Goal: Transaction & Acquisition: Purchase product/service

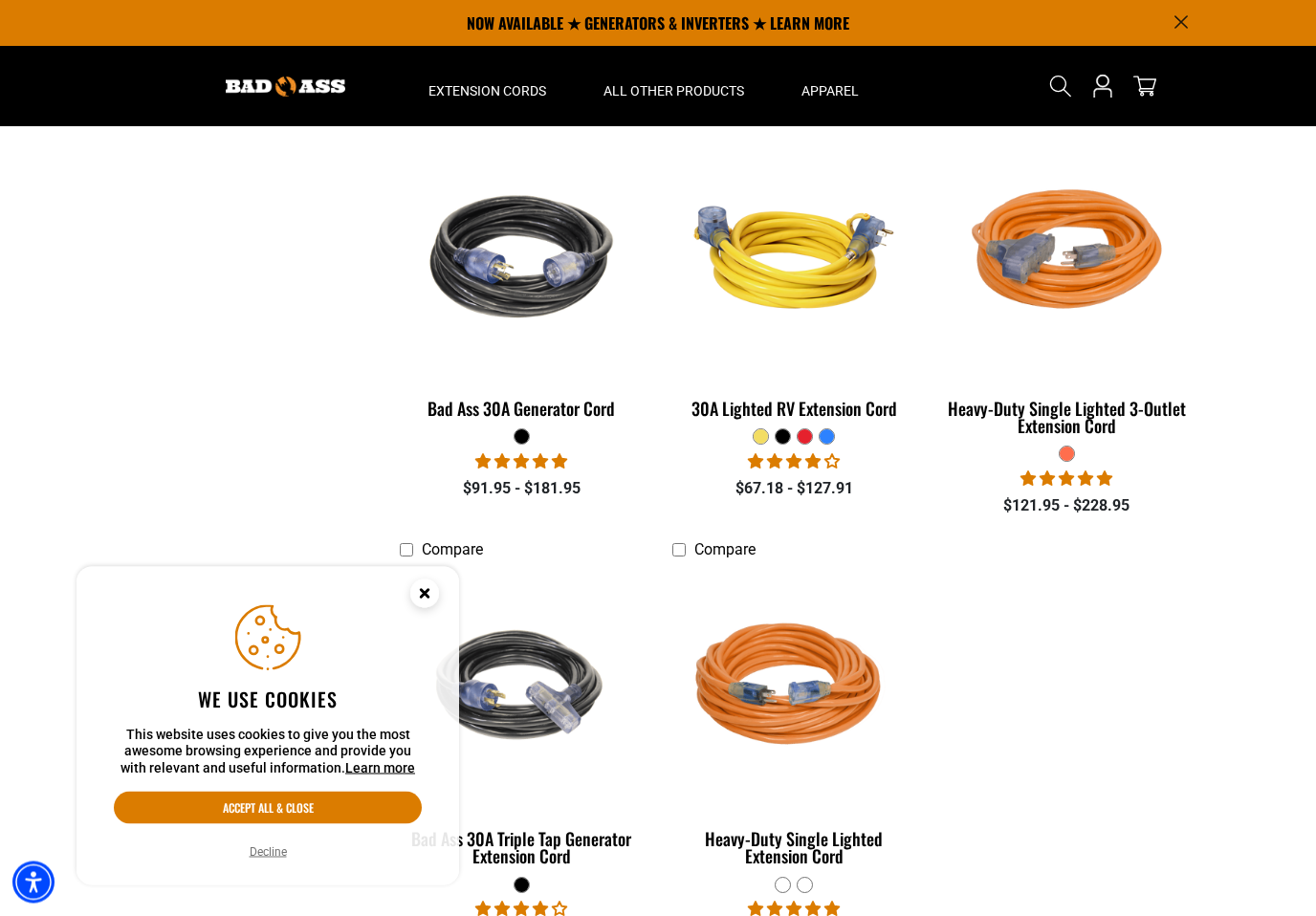
scroll to position [875, 0]
click at [822, 282] on img at bounding box center [794, 256] width 241 height 220
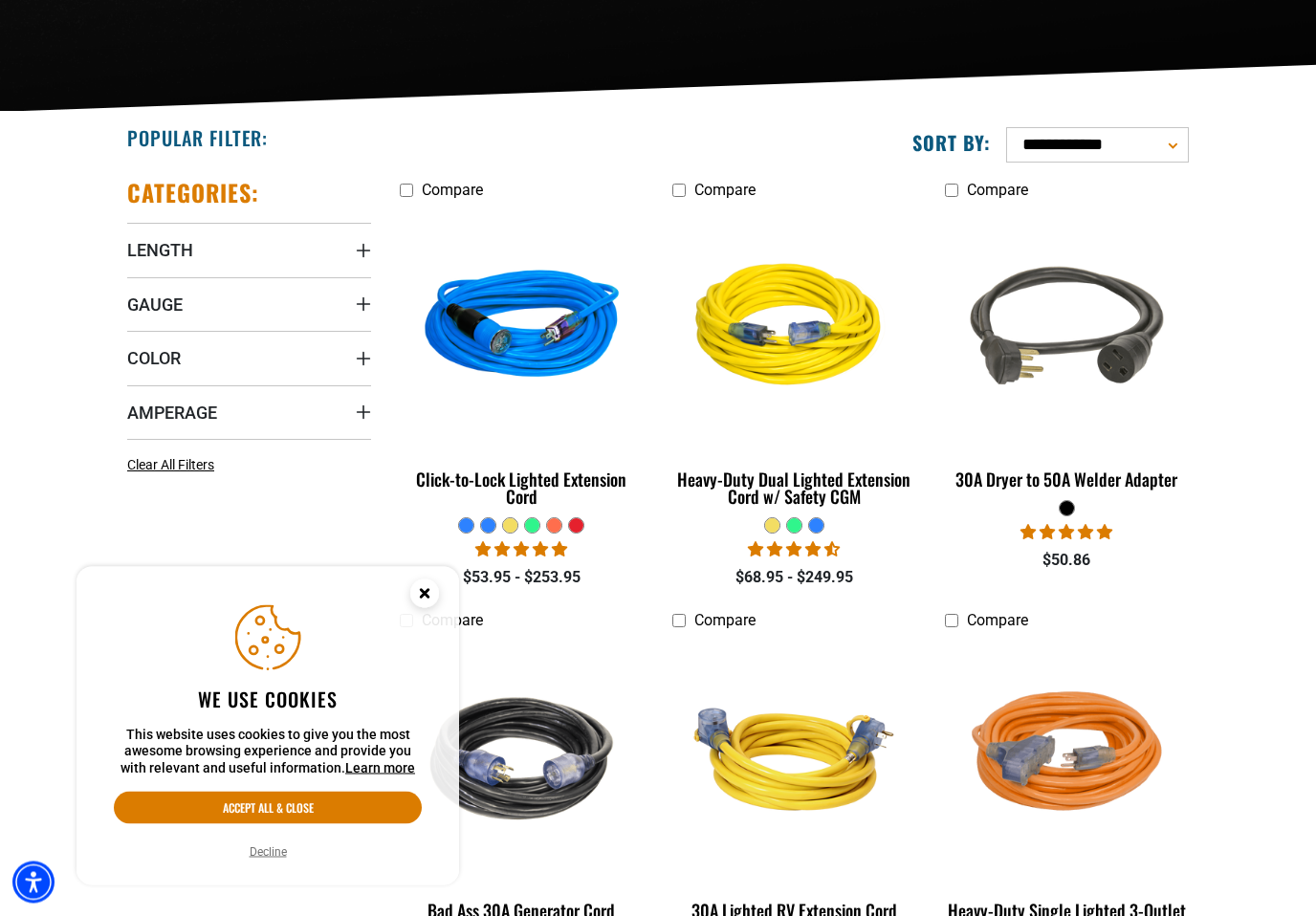
scroll to position [373, 0]
click at [274, 264] on summary "Length" at bounding box center [248, 250] width 244 height 54
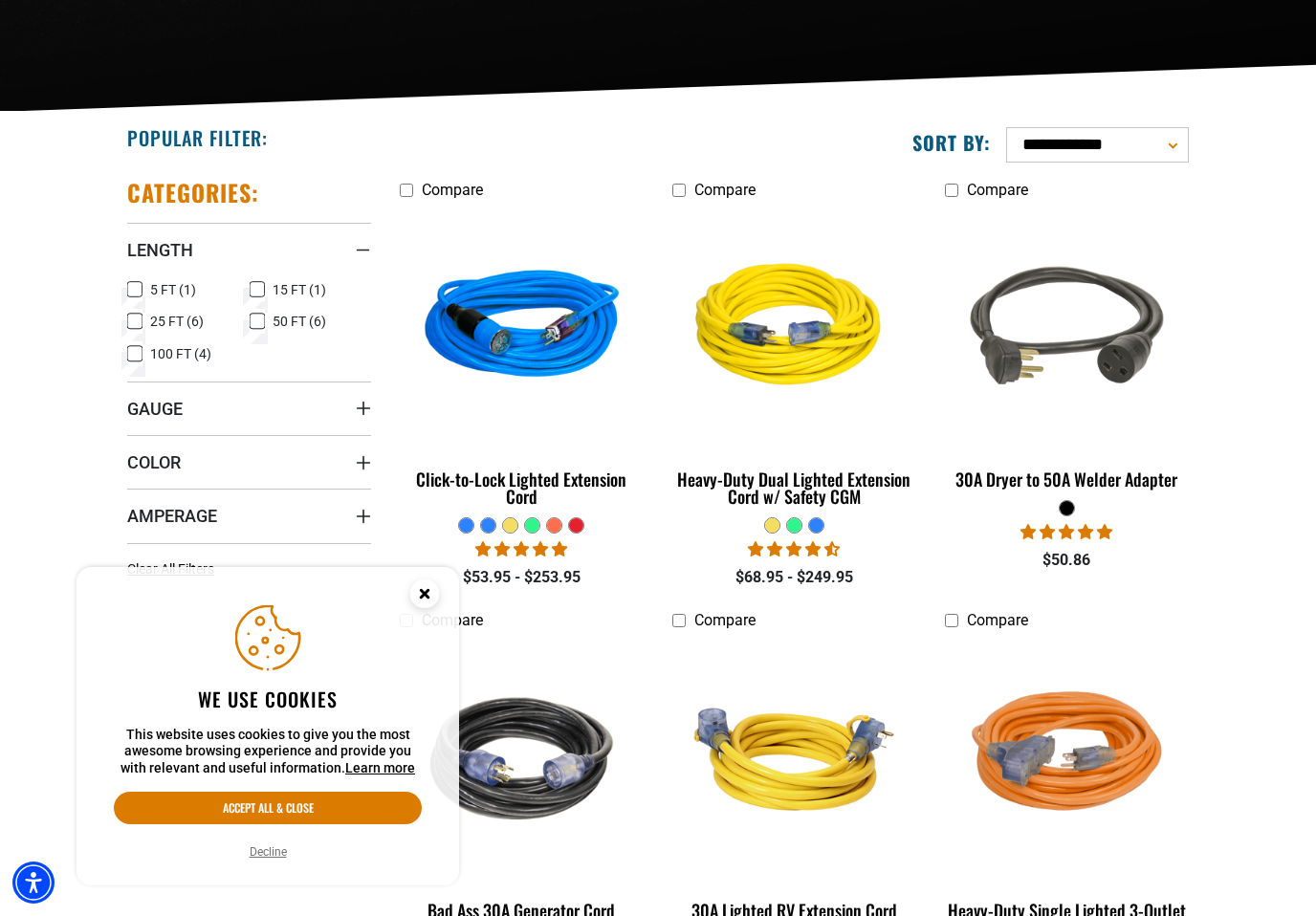
click at [183, 330] on label "25 FT (6) 25 FT (6 products)" at bounding box center [188, 321] width 122 height 25
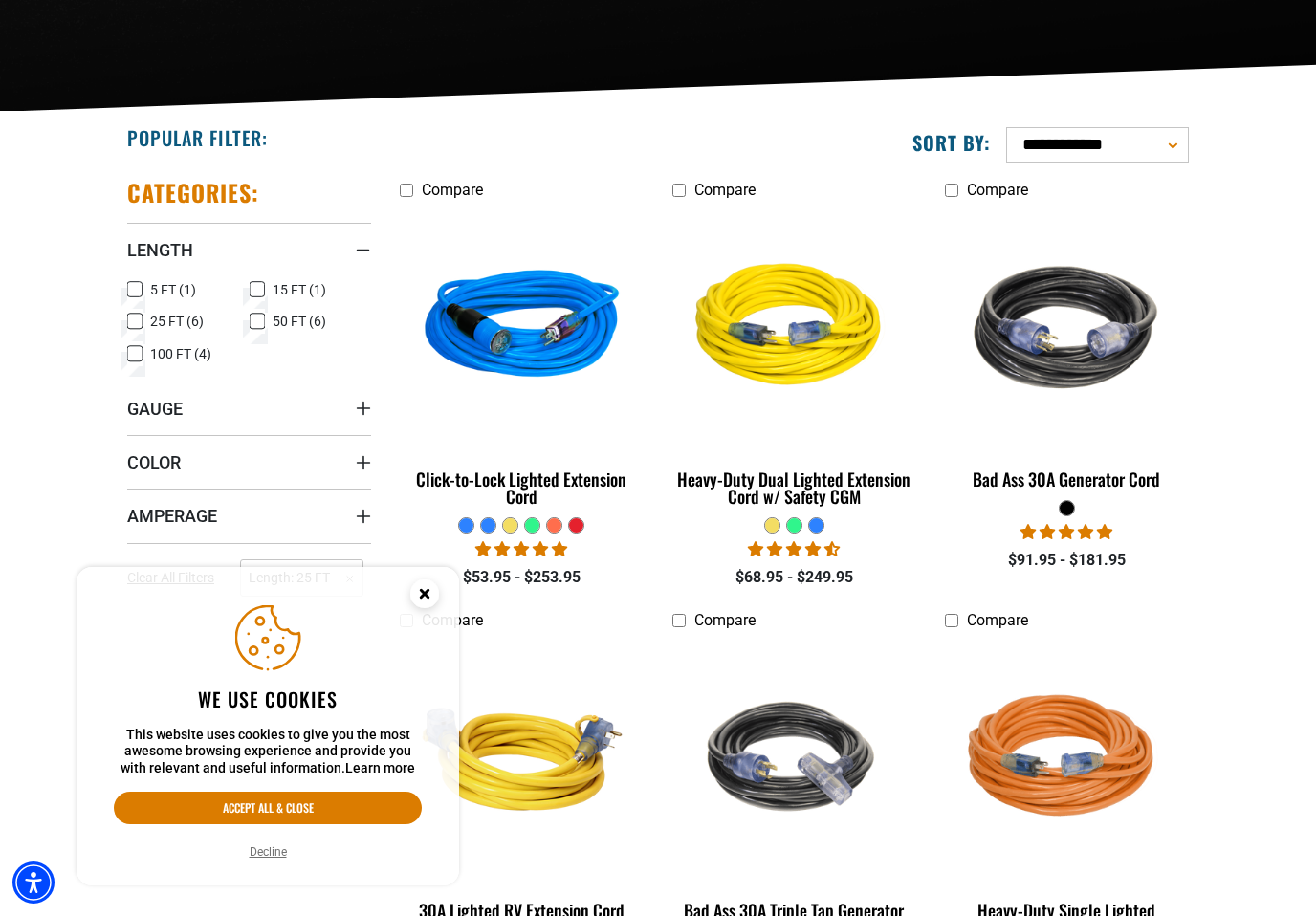
click at [268, 410] on summary "Gauge" at bounding box center [248, 409] width 244 height 54
click at [208, 458] on label "10 Gauge (3) 10 Gauge (3 products)" at bounding box center [188, 447] width 122 height 25
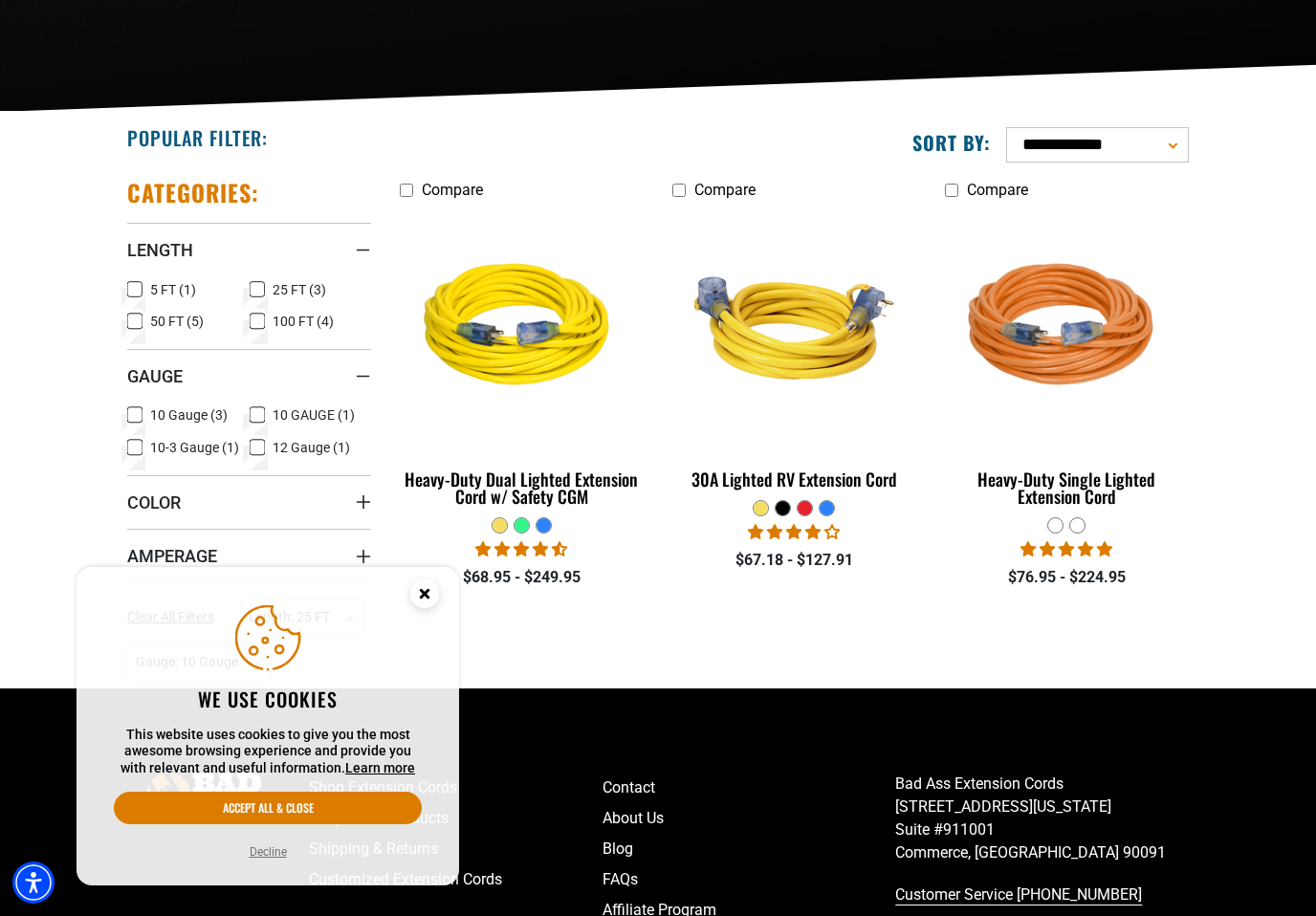
click at [201, 479] on summary "Color" at bounding box center [248, 502] width 244 height 54
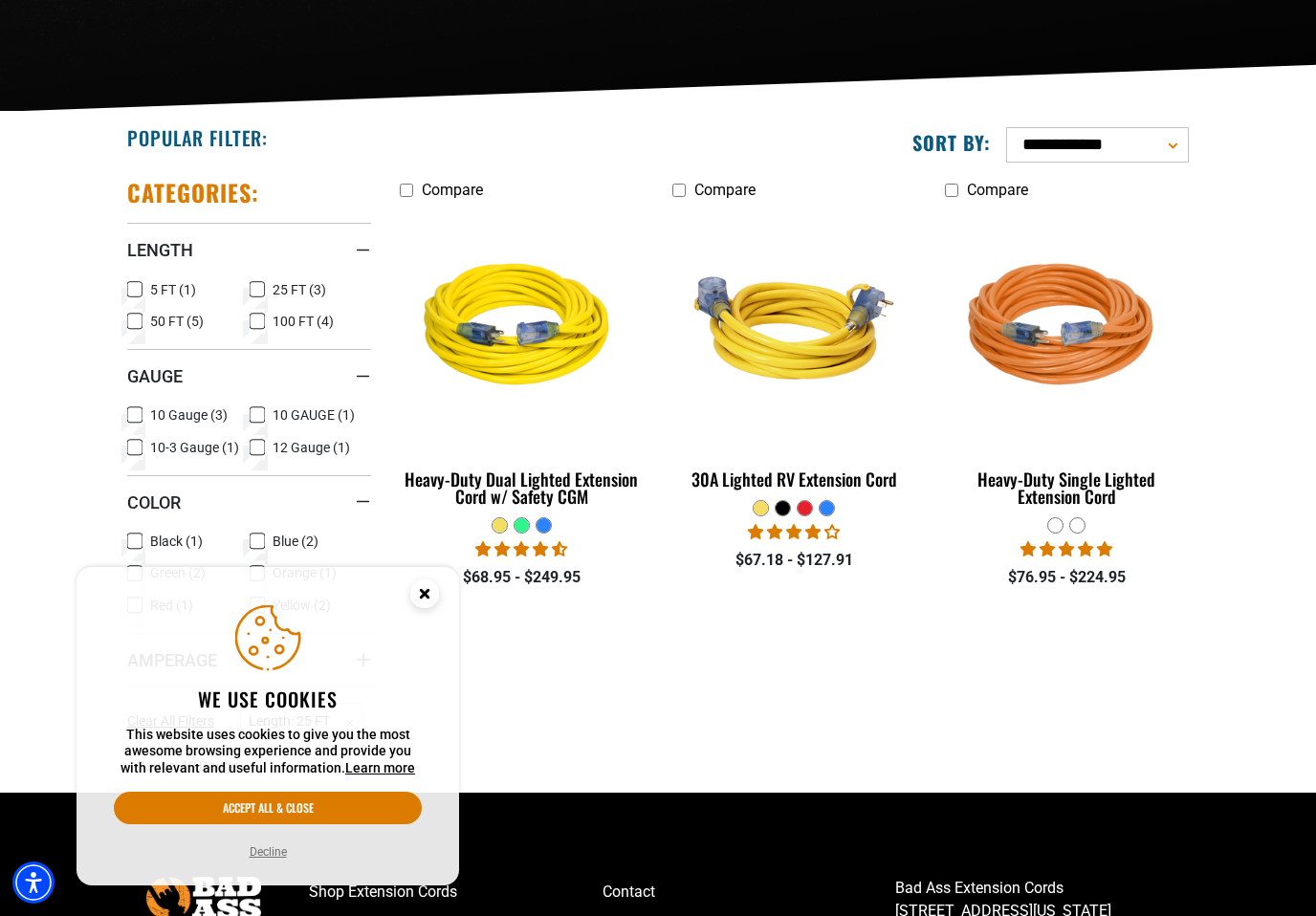
click at [213, 446] on span "10-3 Gauge (1)" at bounding box center [194, 447] width 89 height 13
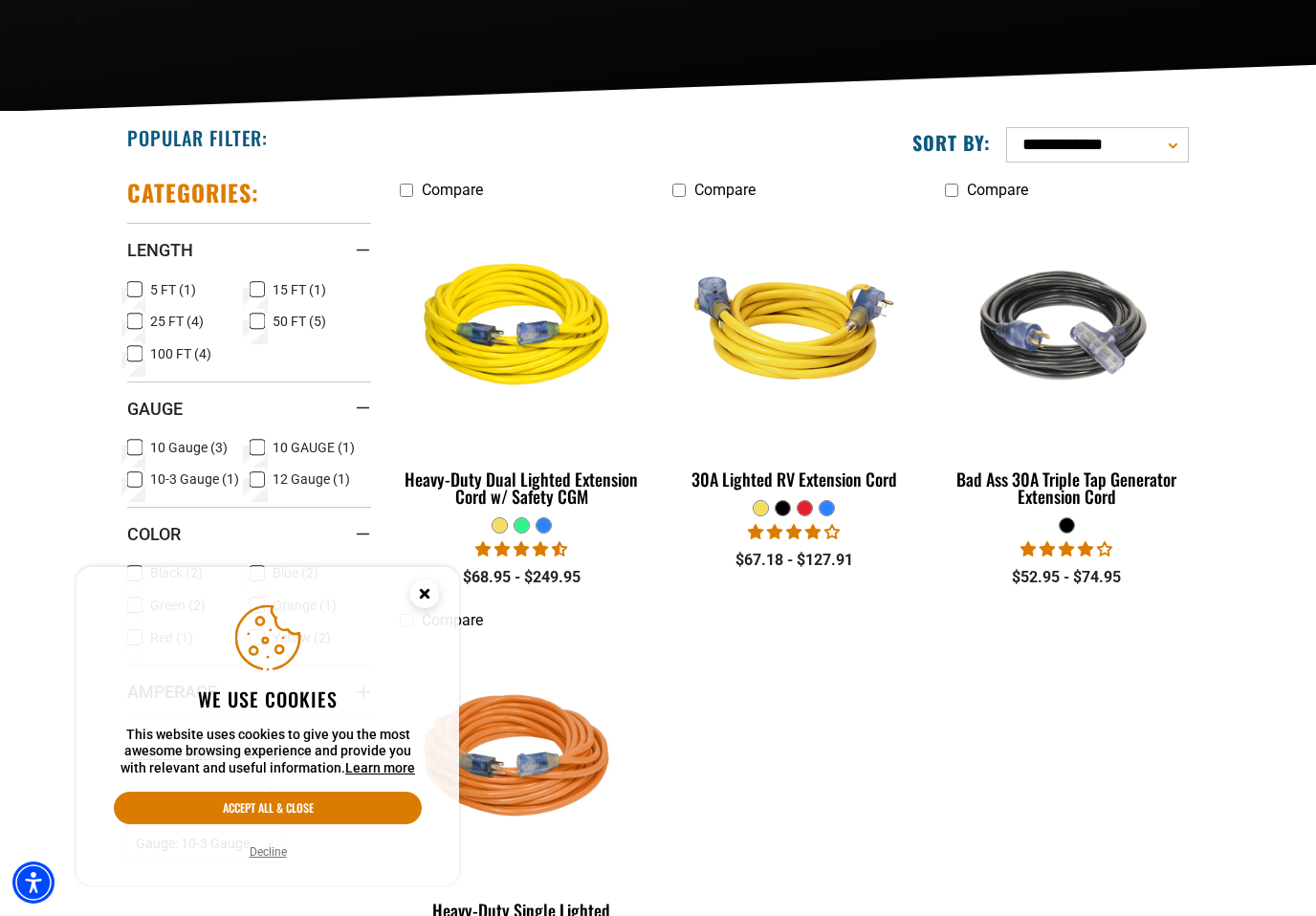
click at [306, 413] on summary "Gauge" at bounding box center [248, 409] width 244 height 54
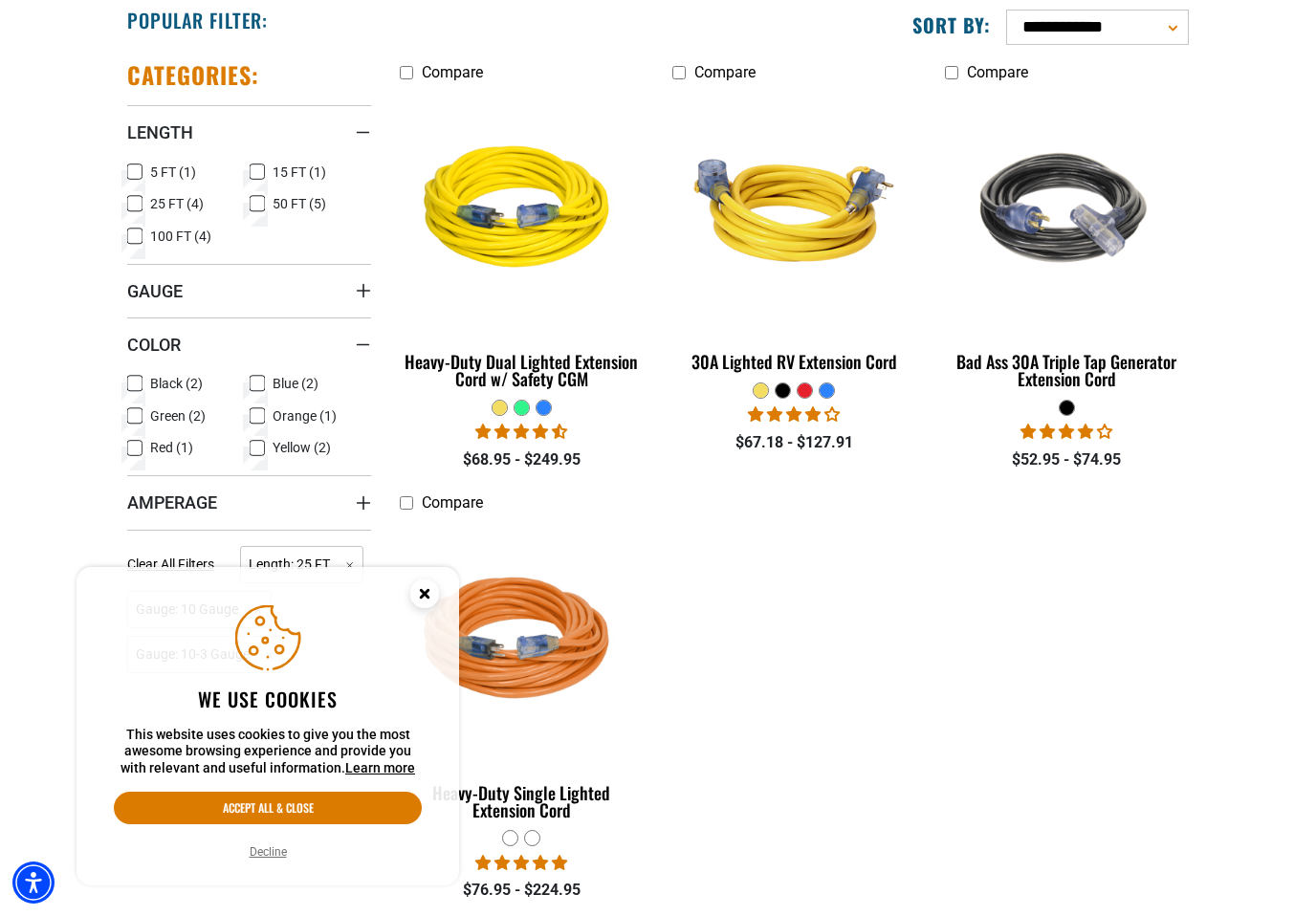
scroll to position [493, 0]
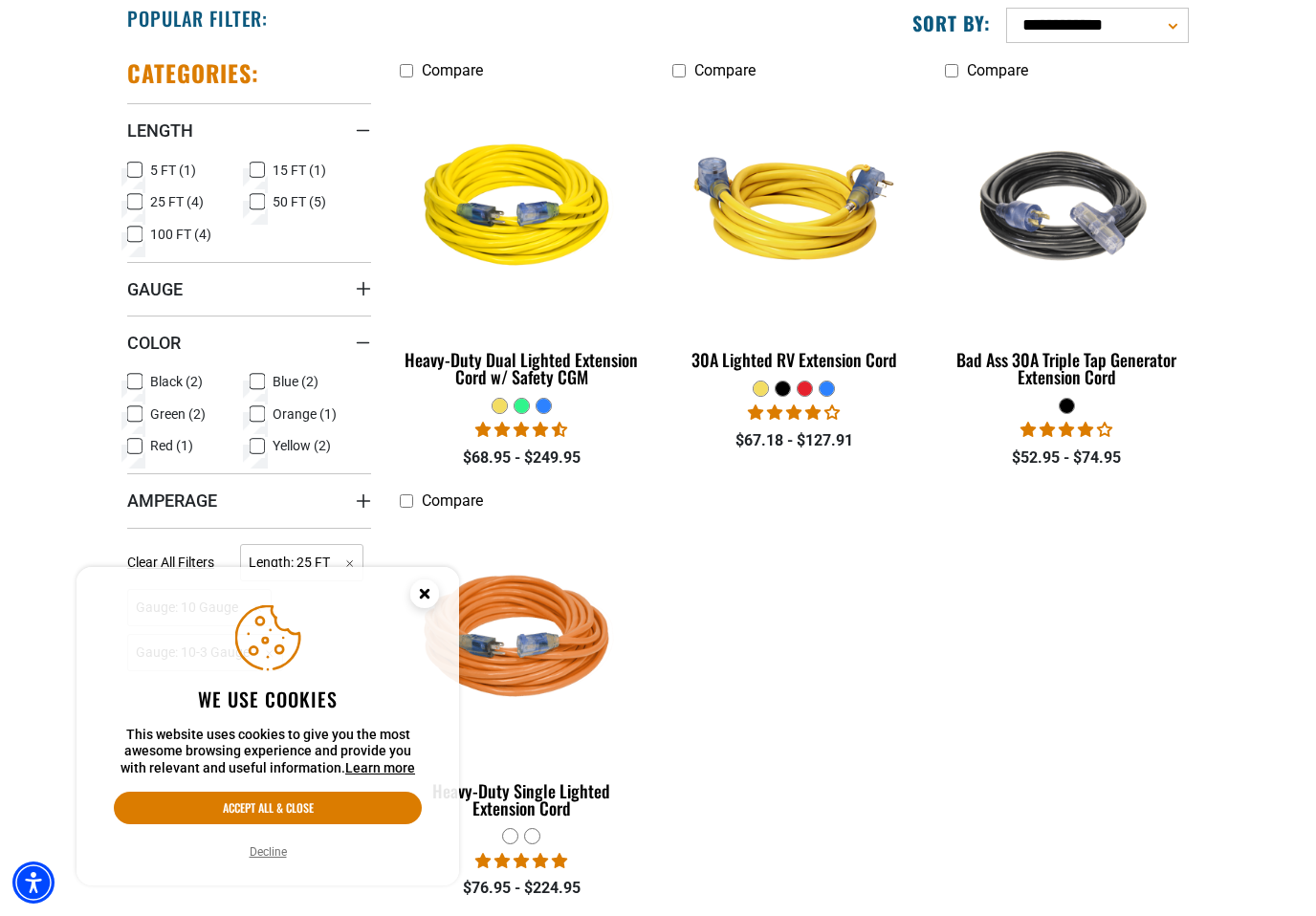
click at [298, 280] on summary "Gauge" at bounding box center [248, 289] width 244 height 54
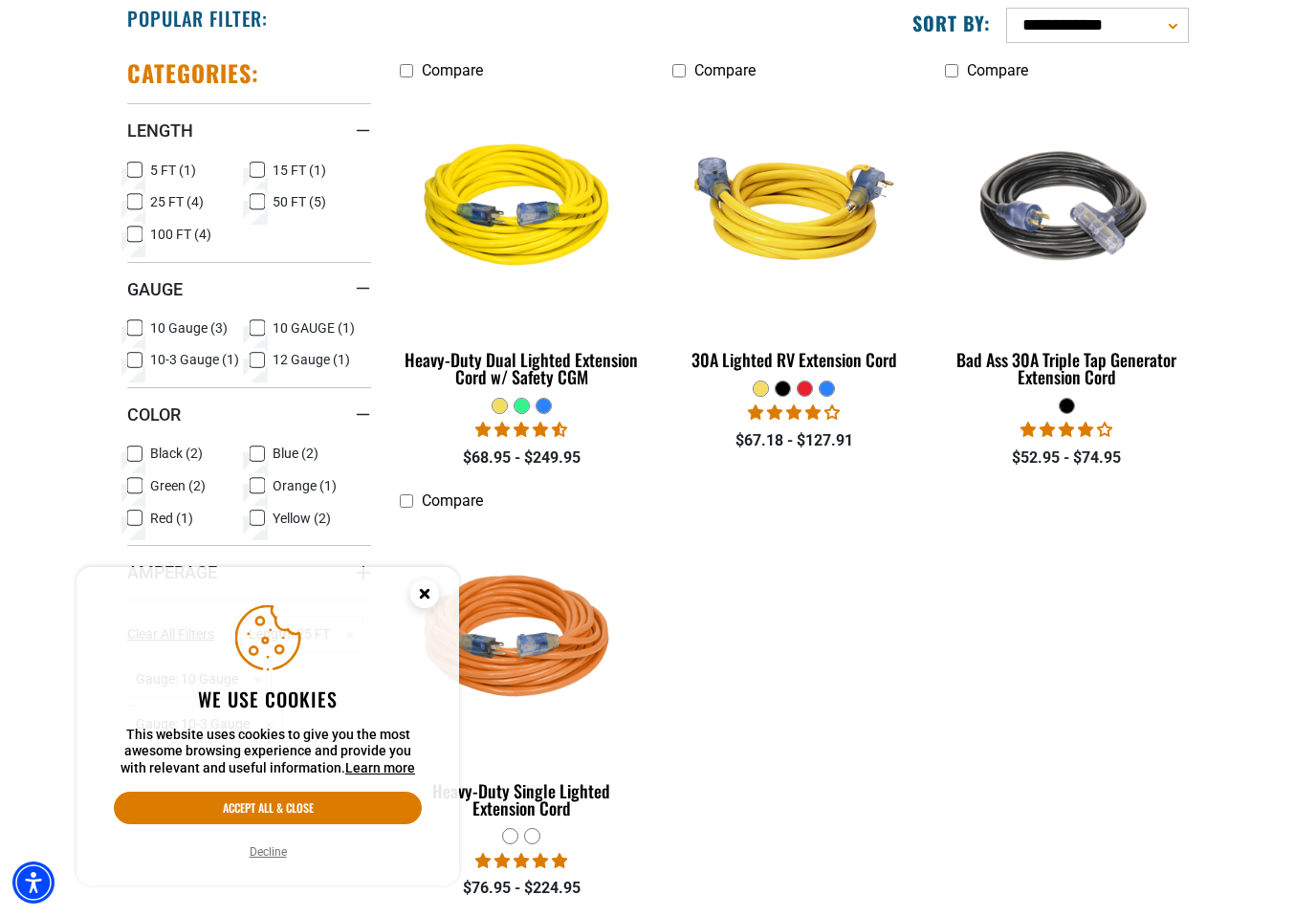
click at [254, 316] on icon at bounding box center [257, 328] width 15 height 25
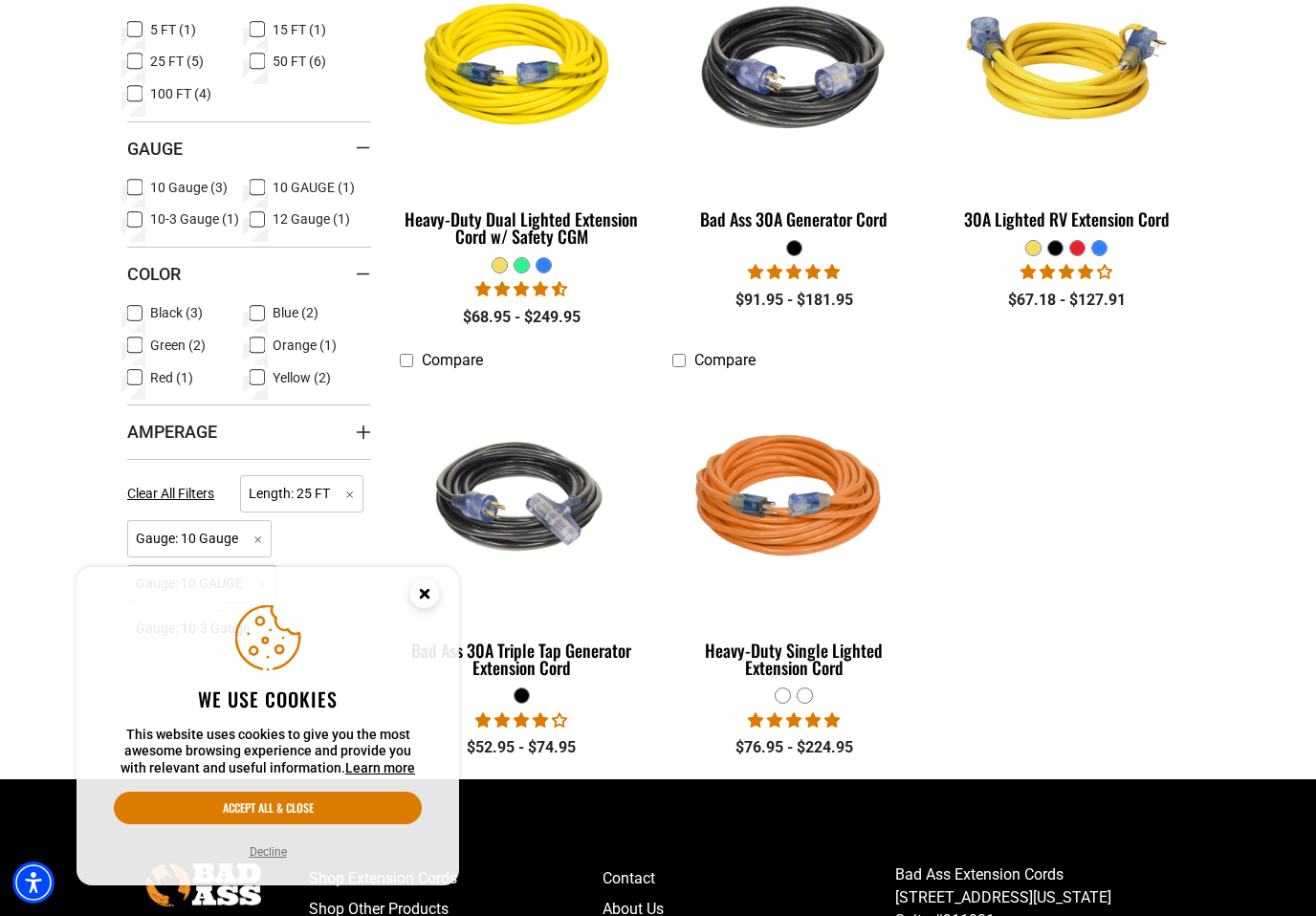
scroll to position [631, 0]
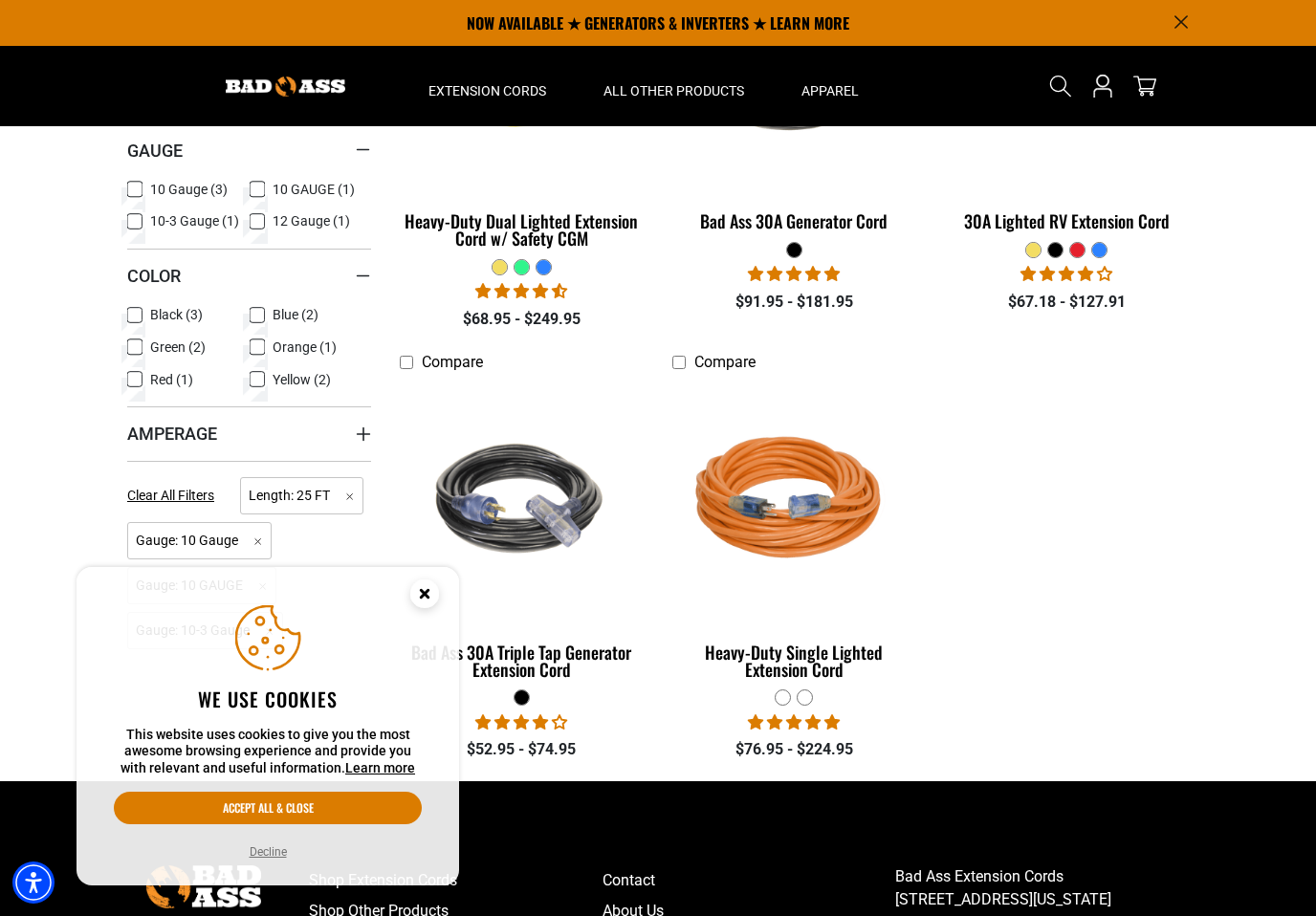
click at [304, 424] on summary "Amperage" at bounding box center [248, 433] width 244 height 54
click at [147, 475] on label "15 (2) 15 (2 products)" at bounding box center [188, 473] width 122 height 25
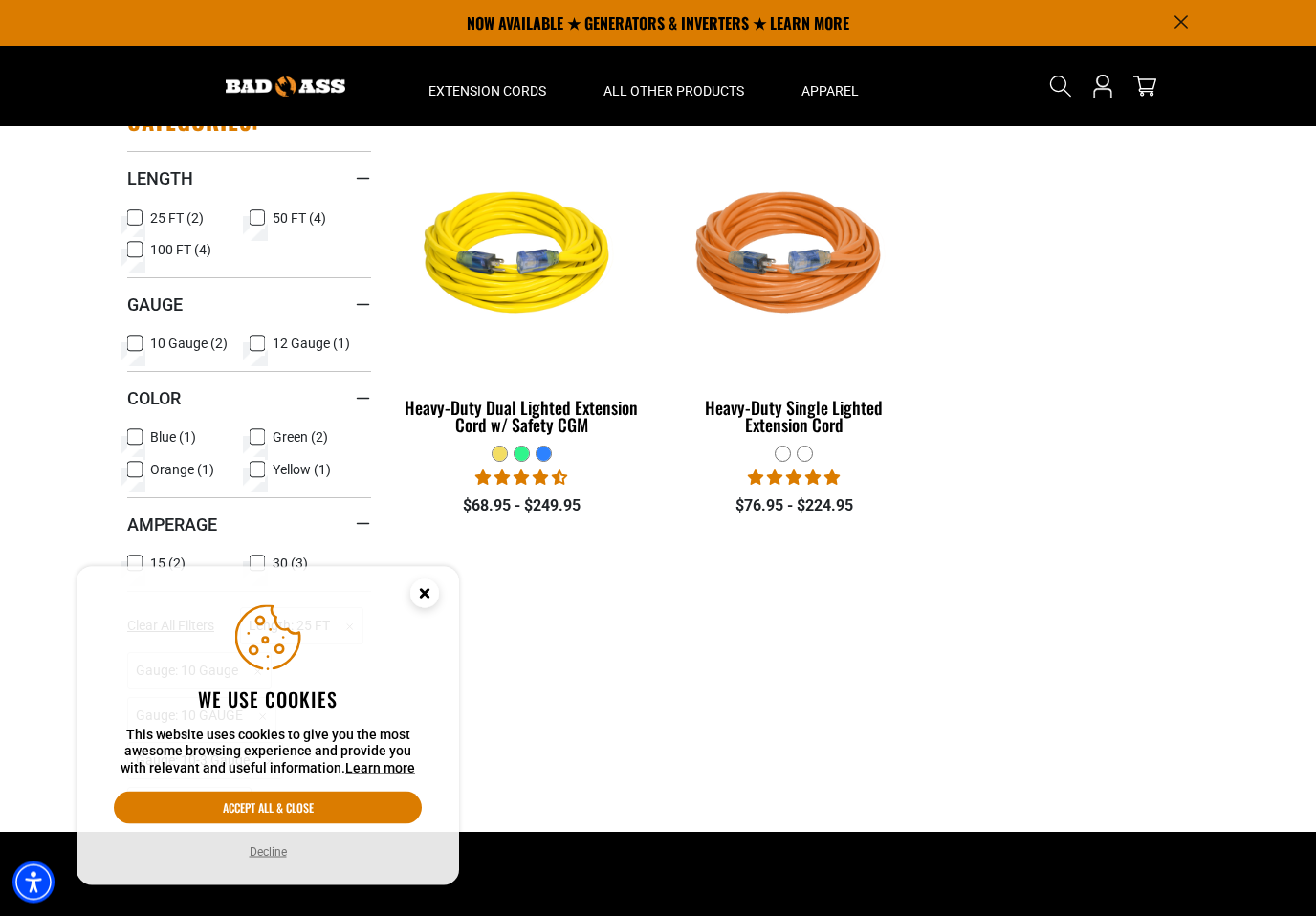
scroll to position [439, 0]
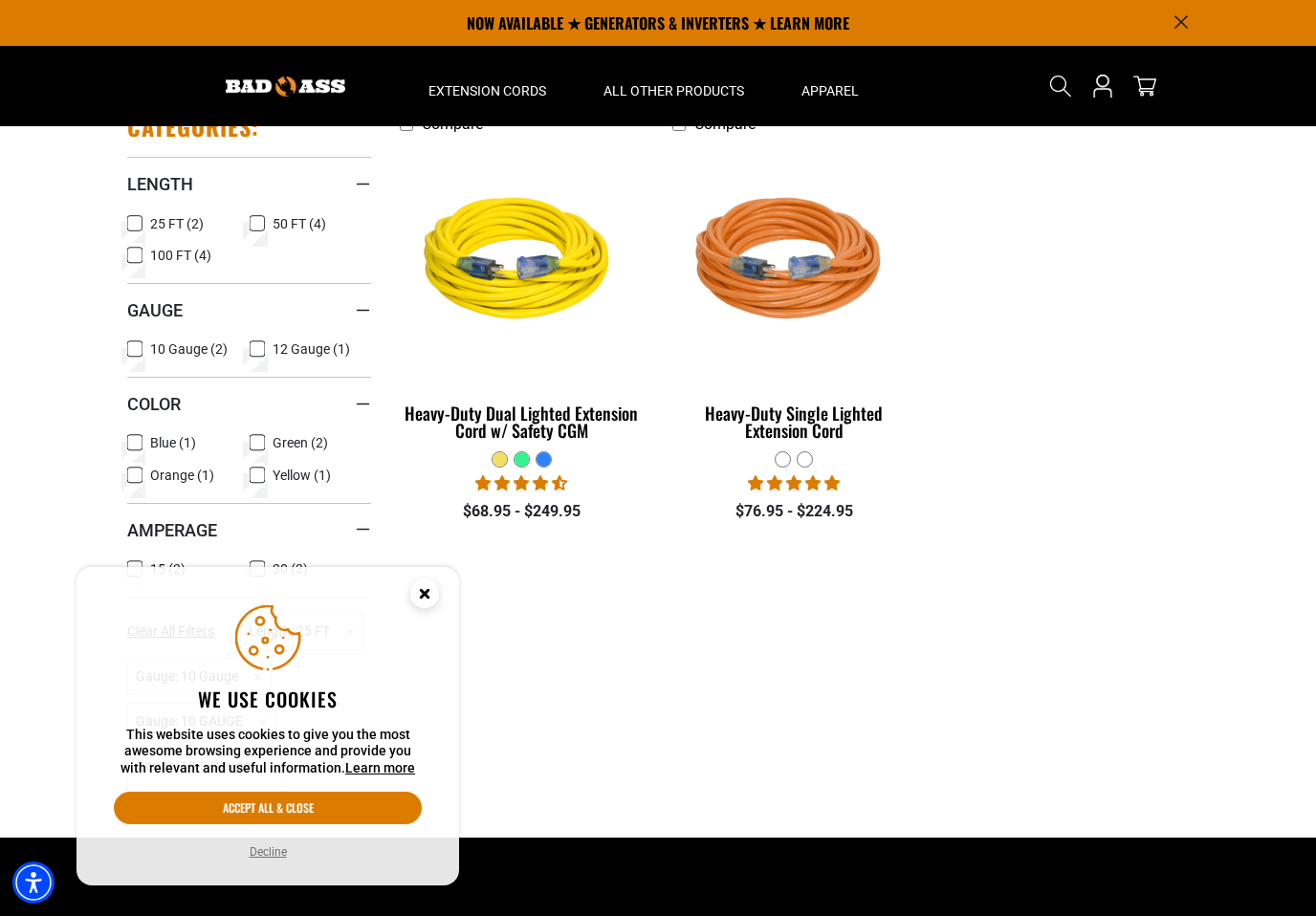
click at [543, 326] on img at bounding box center [522, 262] width 241 height 220
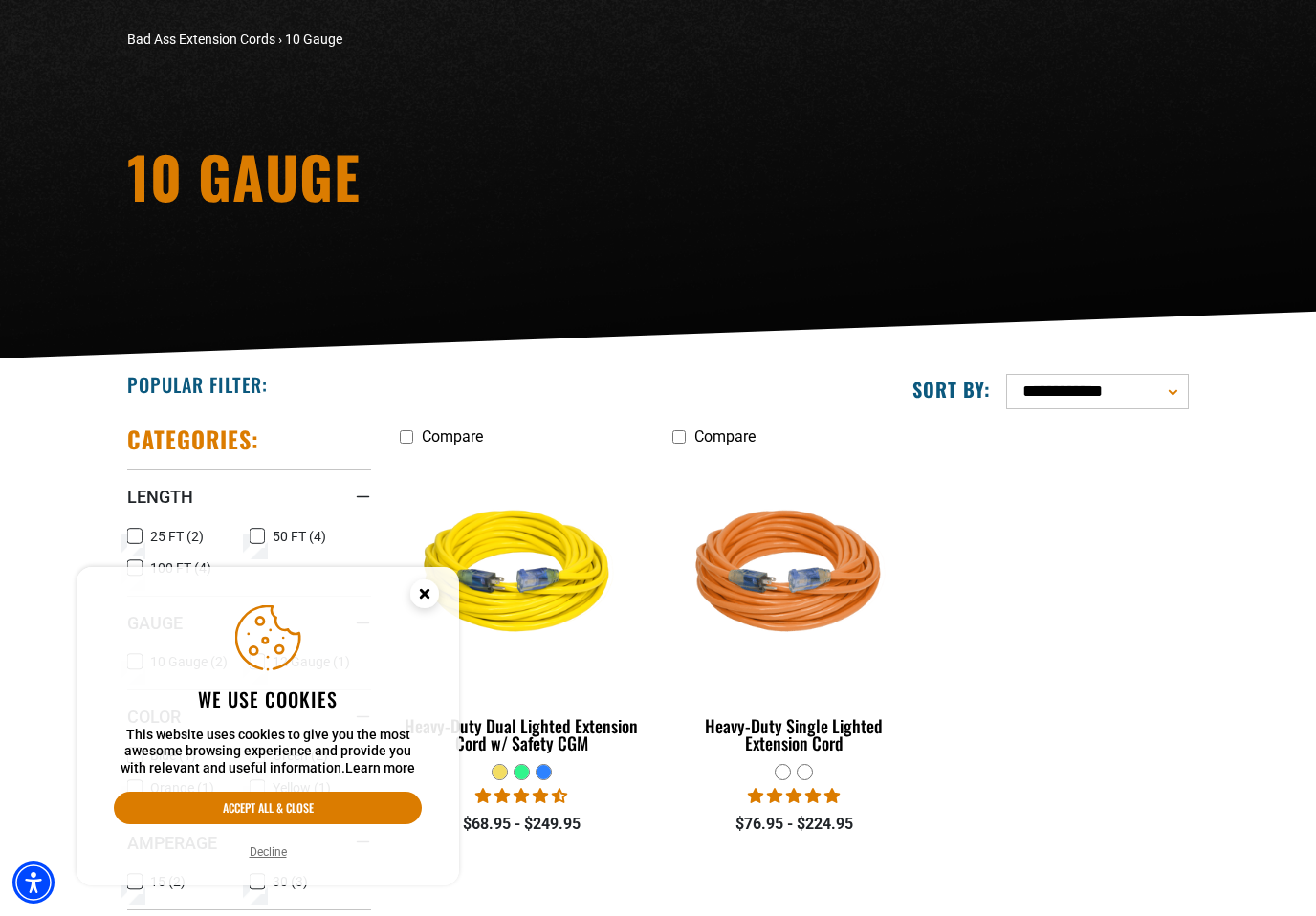
scroll to position [469, 0]
